Goal: Information Seeking & Learning: Learn about a topic

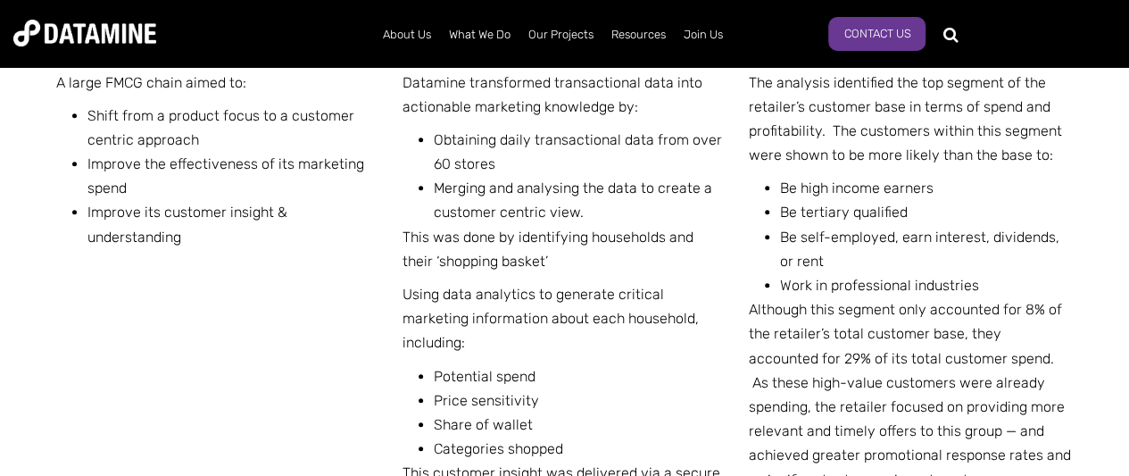
scroll to position [714, 0]
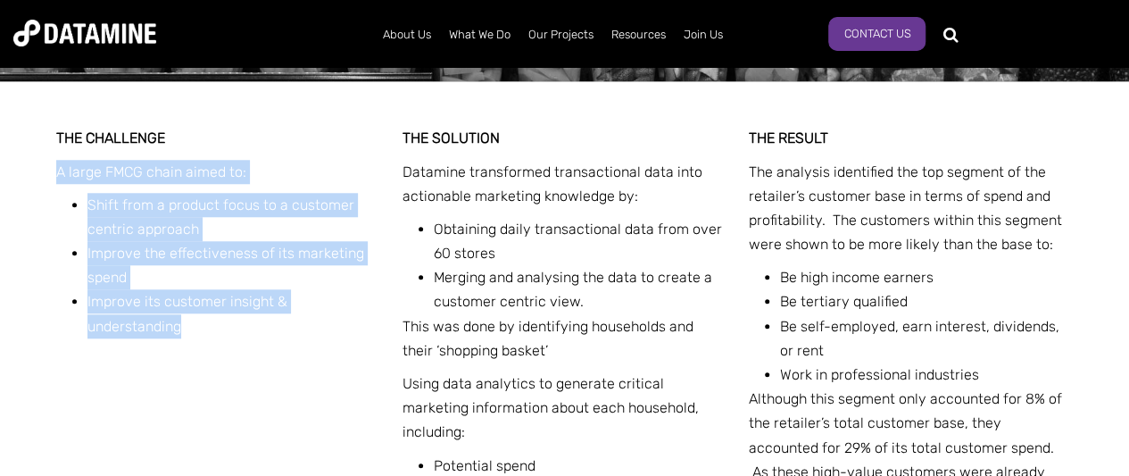
drag, startPoint x: 54, startPoint y: 173, endPoint x: 201, endPoint y: 333, distance: 217.2
click at [201, 333] on div "THE CHALLENGE A large FMCG chain aimed to: Shift from a product focus to a cust…" at bounding box center [565, 393] width 1044 height 624
click at [201, 333] on li "Improve its customer insight & understanding" at bounding box center [234, 313] width 294 height 48
drag, startPoint x: 200, startPoint y: 326, endPoint x: 153, endPoint y: 291, distance: 58.0
click at [47, 177] on div "THE CHALLENGE A large FMCG chain aimed to: Shift from a product focus to a cust…" at bounding box center [565, 393] width 1044 height 624
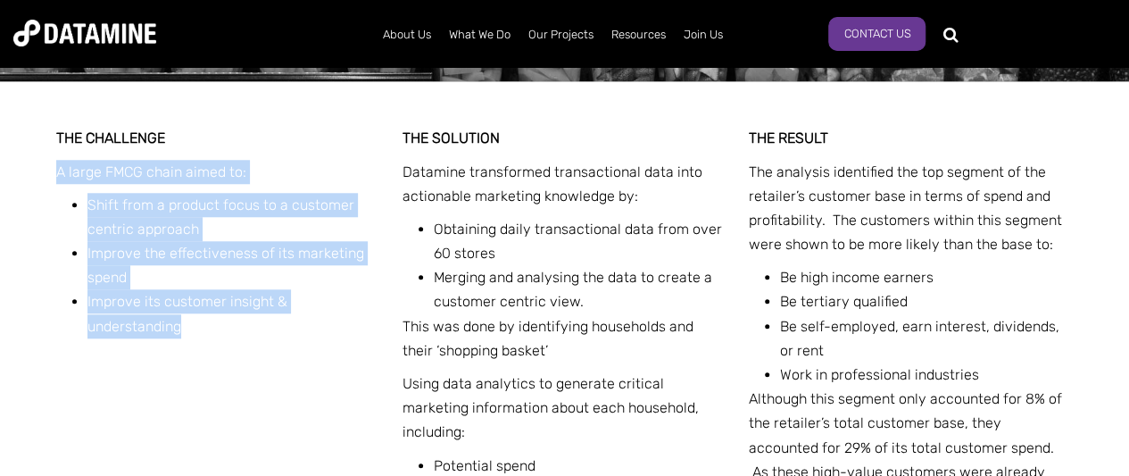
click at [202, 329] on li "Improve its customer insight & understanding" at bounding box center [234, 313] width 294 height 48
drag, startPoint x: 46, startPoint y: 160, endPoint x: 182, endPoint y: 340, distance: 225.6
click at [182, 340] on div "THE CHALLENGE A large FMCG chain aimed to: Shift from a product focus to a cust…" at bounding box center [565, 393] width 1044 height 624
click at [206, 336] on li "Improve its customer insight & understanding" at bounding box center [234, 313] width 294 height 48
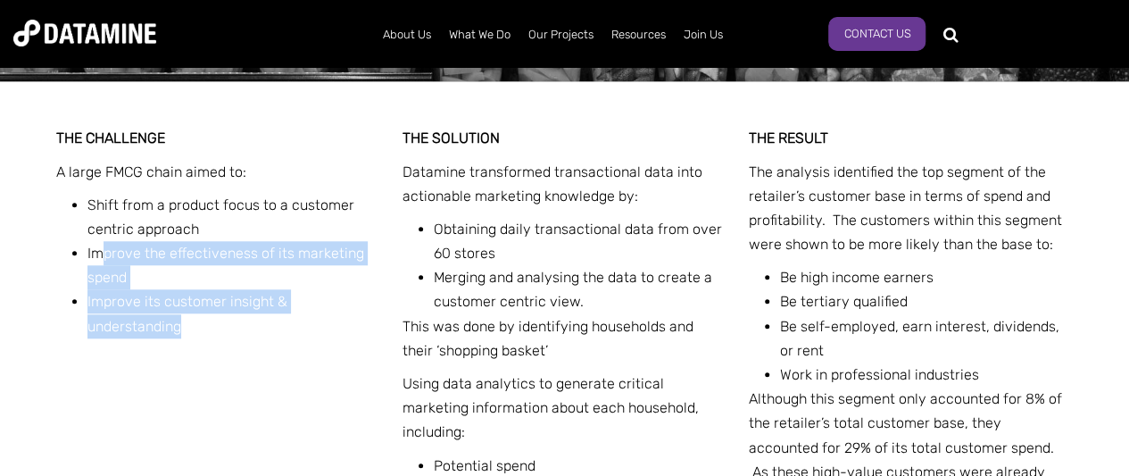
drag, startPoint x: 190, startPoint y: 329, endPoint x: 105, endPoint y: 251, distance: 115.6
click at [105, 251] on ul "Shift from a product focus to a customer centric approach Improve the effective…" at bounding box center [225, 265] width 311 height 145
click at [269, 320] on li "Improve its customer insight & understanding" at bounding box center [234, 313] width 294 height 48
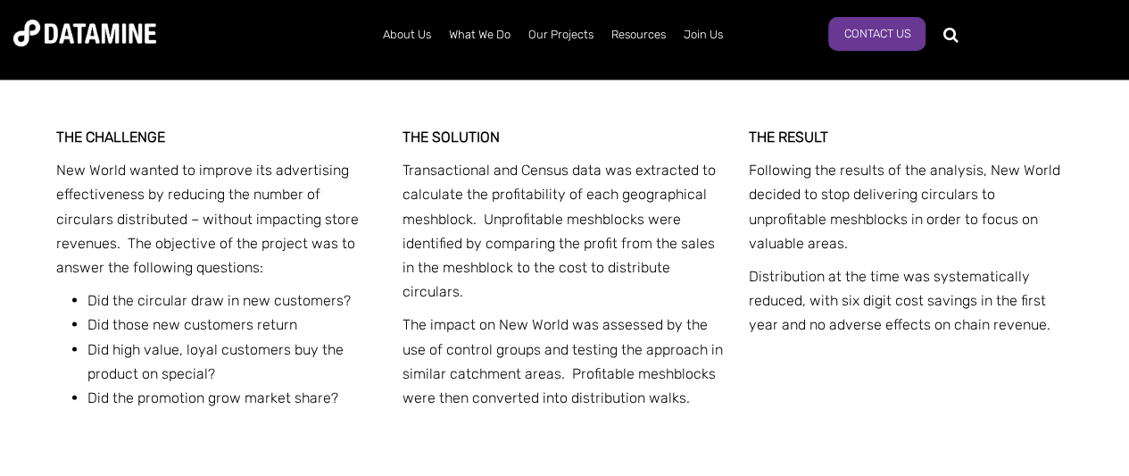
scroll to position [1785, 0]
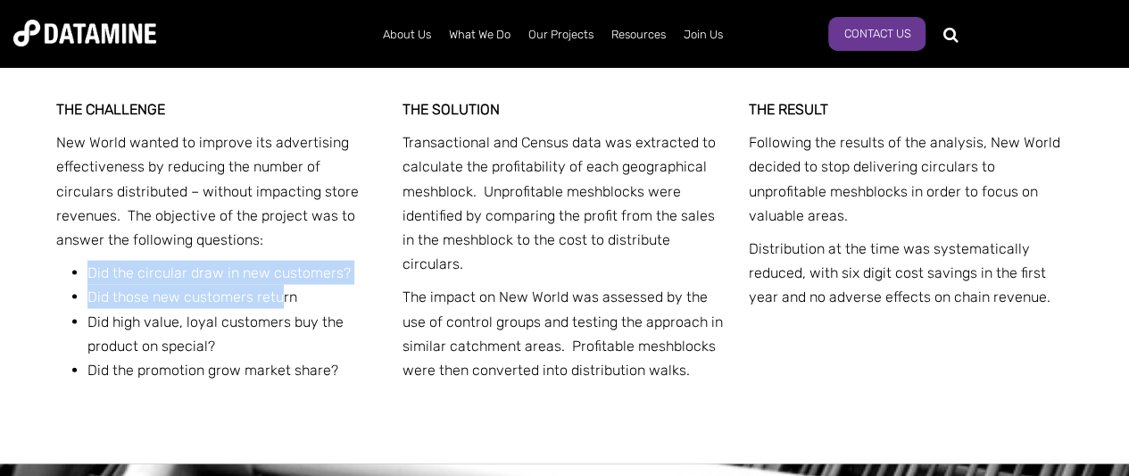
drag, startPoint x: 86, startPoint y: 269, endPoint x: 294, endPoint y: 294, distance: 210.4
click at [282, 294] on ul "Did the circular draw in new customers? Did those new customers return Did high…" at bounding box center [225, 321] width 311 height 121
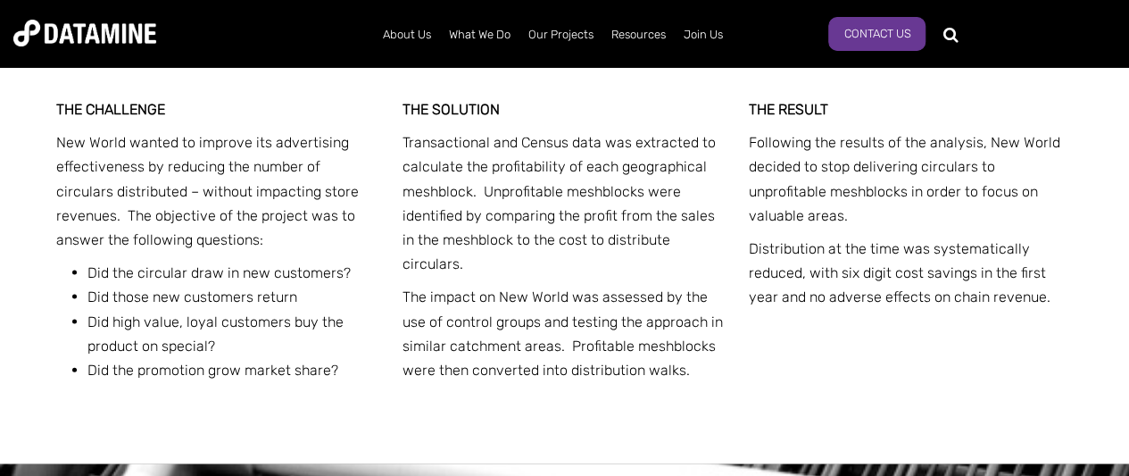
click at [297, 301] on li "Did those new customers return" at bounding box center [234, 297] width 294 height 24
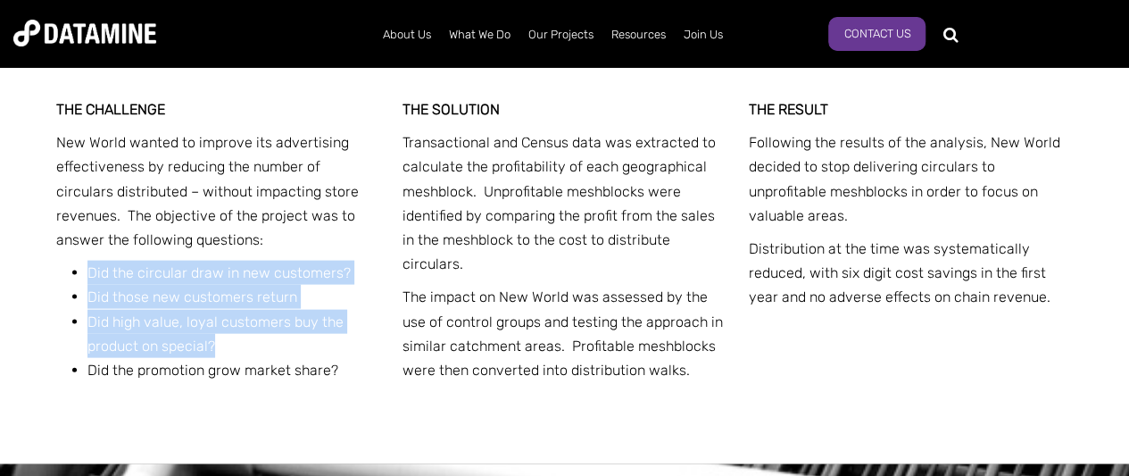
drag, startPoint x: 117, startPoint y: 293, endPoint x: 89, endPoint y: 258, distance: 44.5
click at [89, 258] on div "THE CHALLENGE New World wanted to improve its advertising effectiveness by redu…" at bounding box center [218, 239] width 325 height 285
click at [198, 324] on span "Did high value, loyal customers buy the product on special?" at bounding box center [215, 333] width 256 height 41
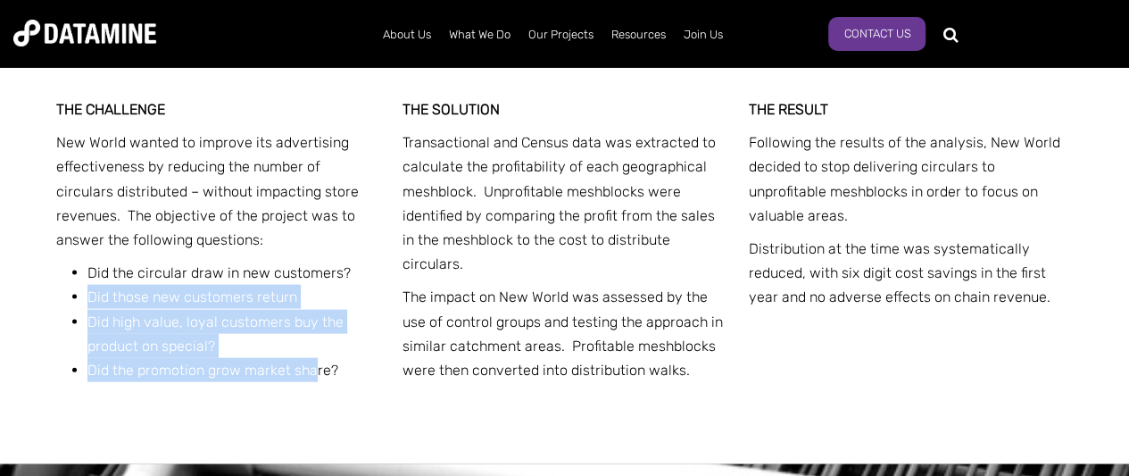
drag, startPoint x: 162, startPoint y: 328, endPoint x: 89, endPoint y: 287, distance: 83.5
click at [89, 287] on ul "Did the circular draw in new customers? Did those new customers return Did high…" at bounding box center [225, 321] width 311 height 121
click at [233, 361] on span "Did the promotion grow market share?" at bounding box center [212, 369] width 251 height 17
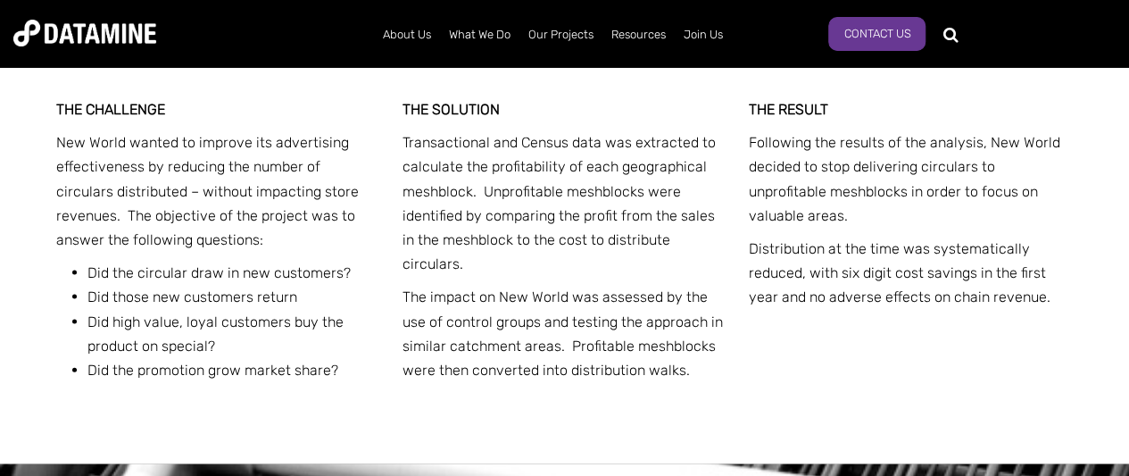
drag, startPoint x: 339, startPoint y: 371, endPoint x: 180, endPoint y: 324, distance: 165.7
click at [180, 328] on ul "Did the circular draw in new customers? Did those new customers return Did high…" at bounding box center [225, 321] width 311 height 121
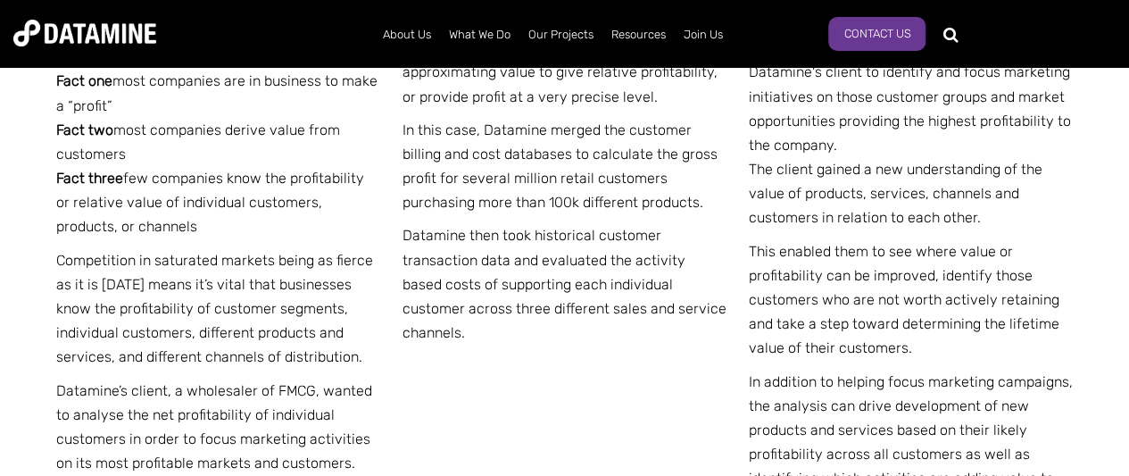
scroll to position [3145, 0]
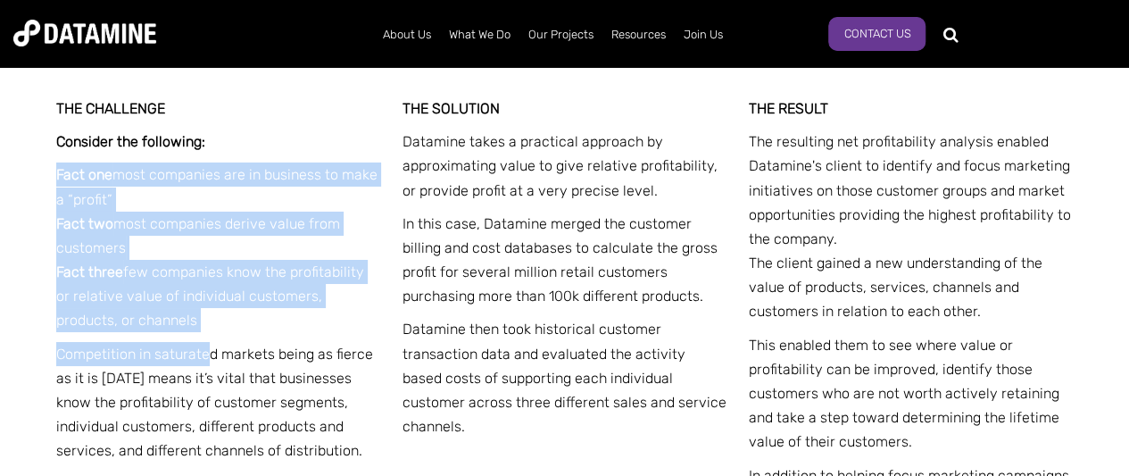
drag, startPoint x: 51, startPoint y: 174, endPoint x: 209, endPoint y: 334, distance: 224.6
click at [209, 334] on div "THE CHALLENGE Consider the following: Fact one most companies are in business t…" at bounding box center [565, 432] width 1044 height 761
click at [216, 314] on p "Fact one most companies are in business to make a “profit” Fact two most compan…" at bounding box center [218, 247] width 325 height 170
